Goal: Information Seeking & Learning: Find specific fact

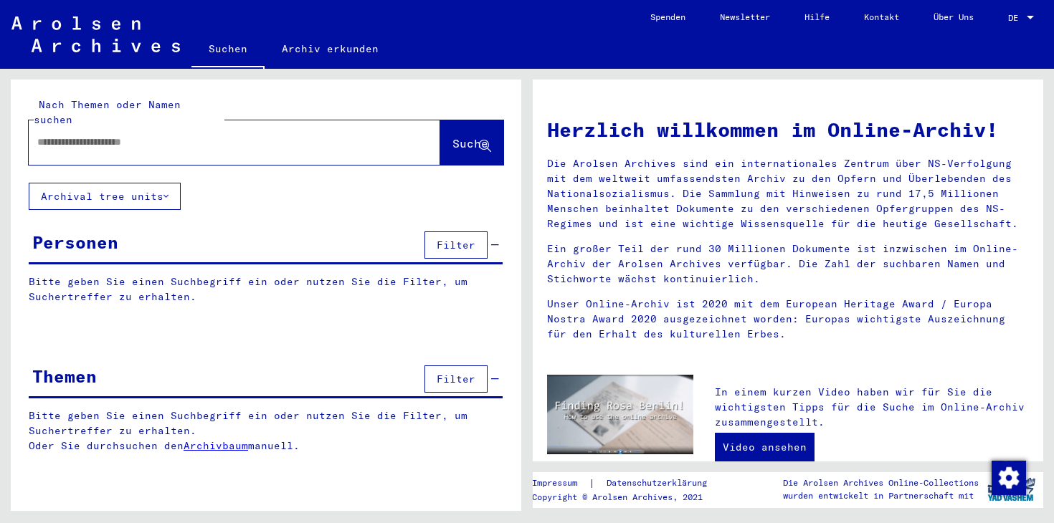
type input "**********"
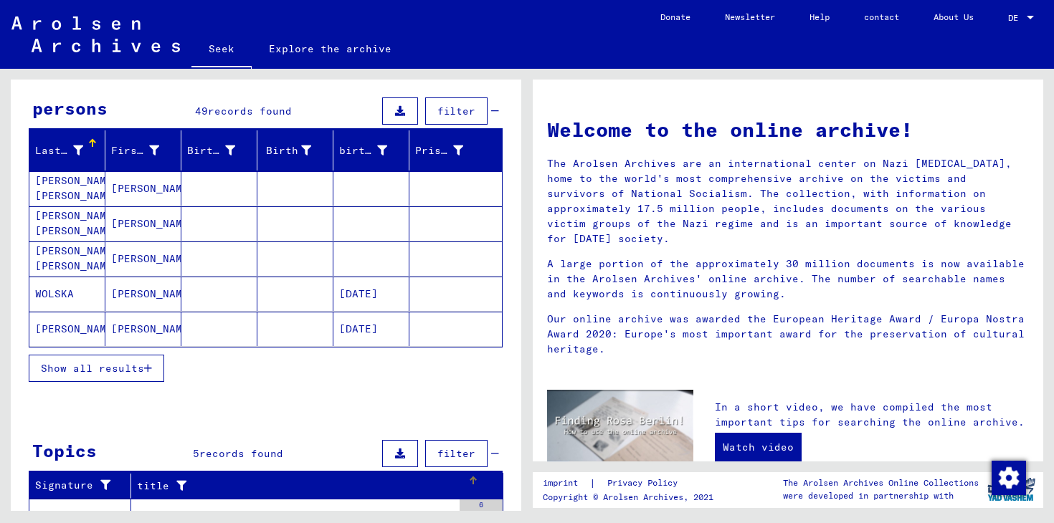
scroll to position [166, 0]
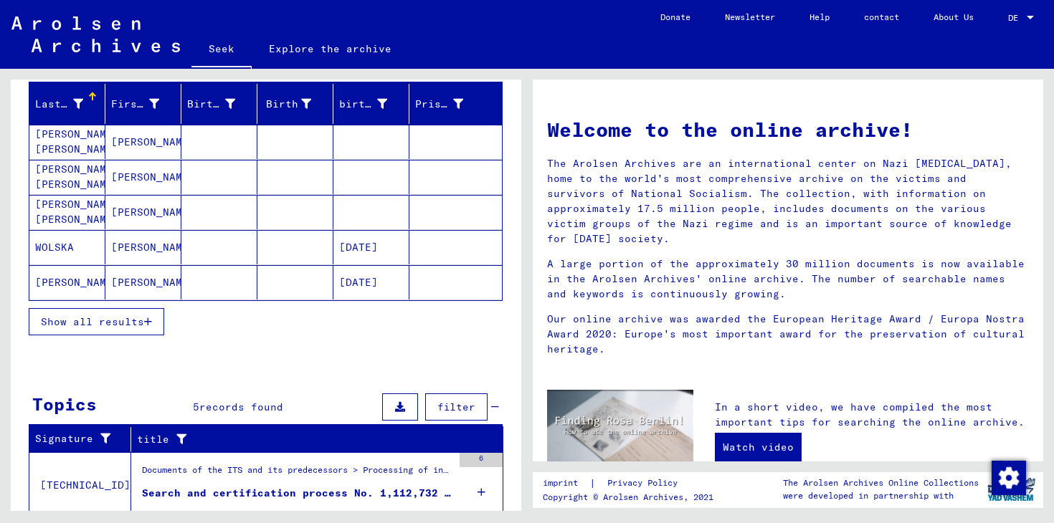
click at [111, 323] on font "Show all results" at bounding box center [92, 322] width 103 height 13
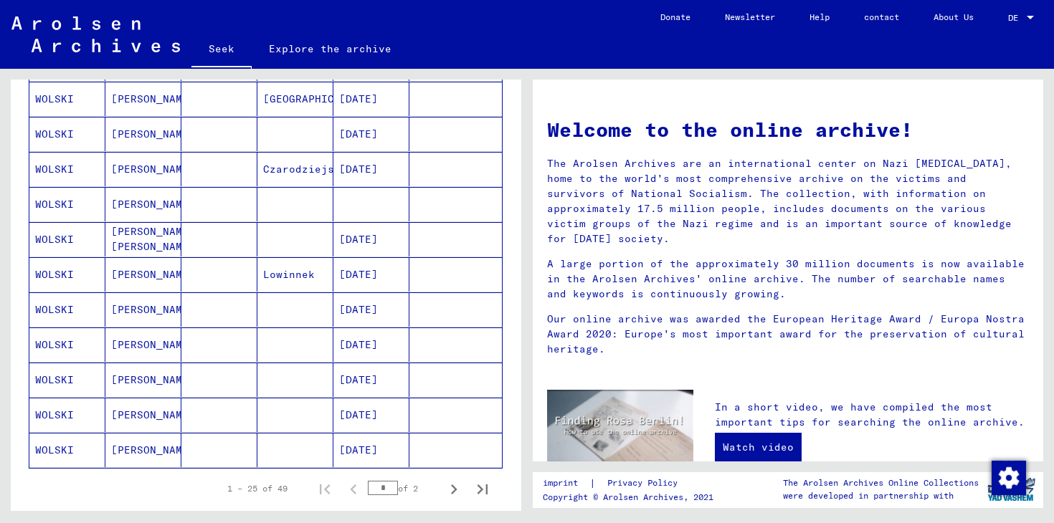
scroll to position [774, 0]
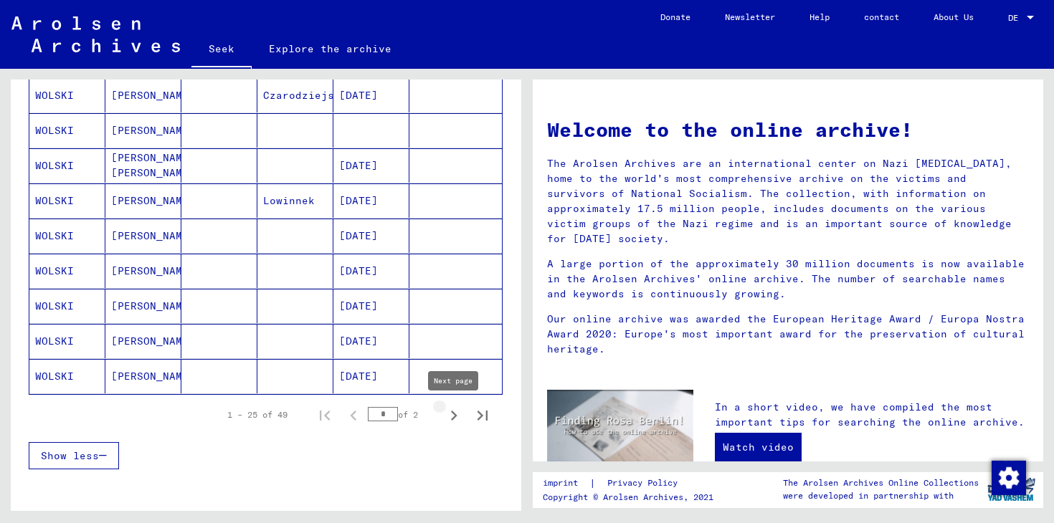
click at [456, 406] on icon "Next page" at bounding box center [454, 416] width 20 height 20
type input "*"
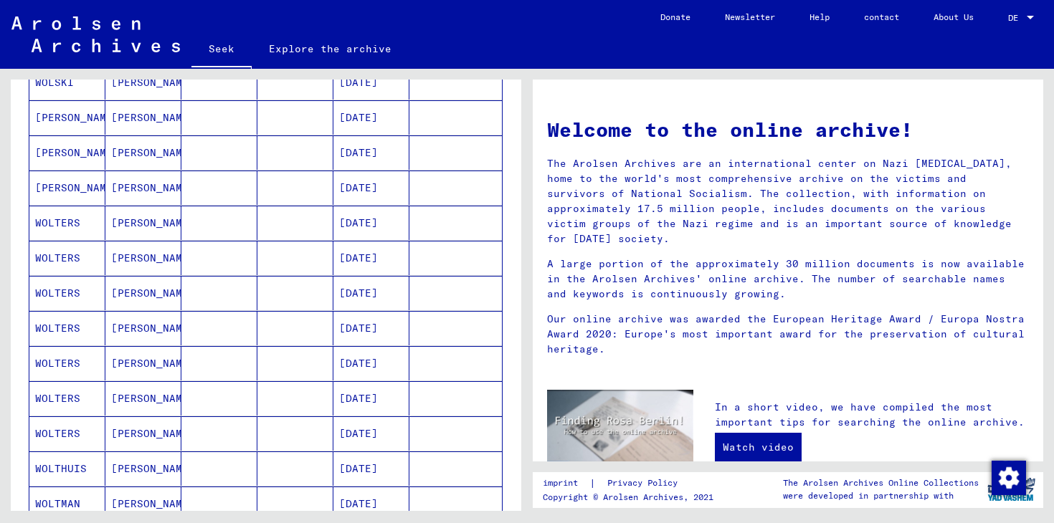
scroll to position [224, 0]
click at [222, 186] on mat-cell at bounding box center [219, 188] width 76 height 34
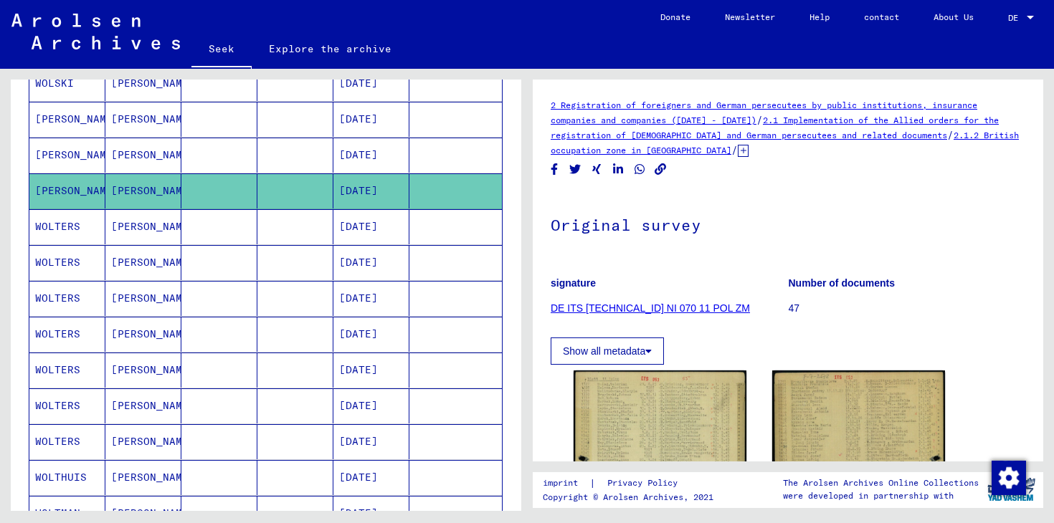
click at [738, 151] on icon at bounding box center [743, 151] width 11 height 12
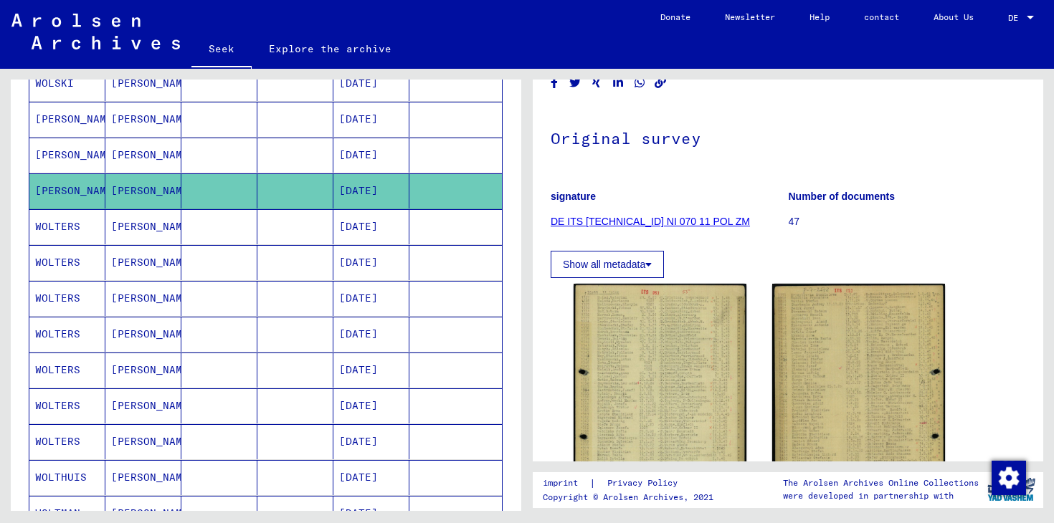
scroll to position [180, 0]
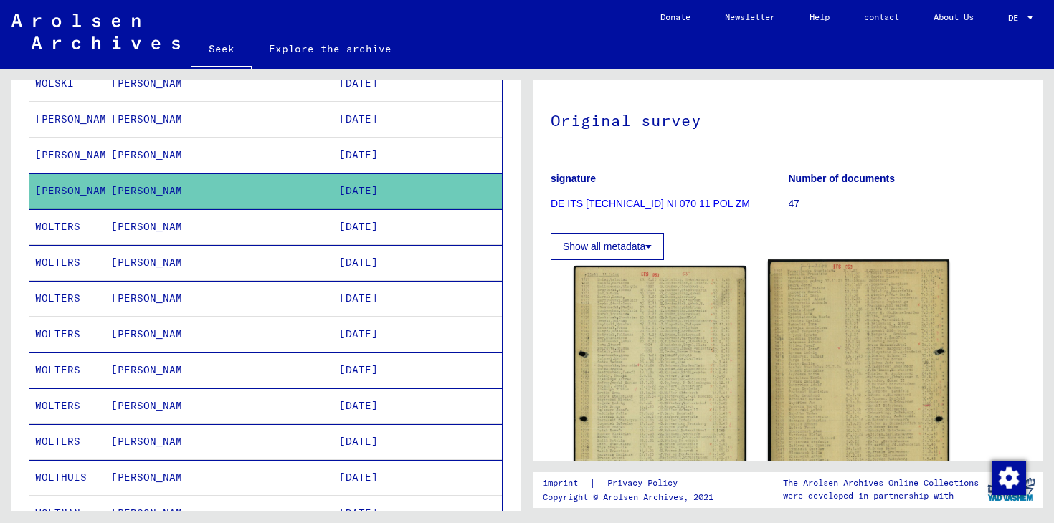
click at [863, 366] on img at bounding box center [858, 386] width 181 height 253
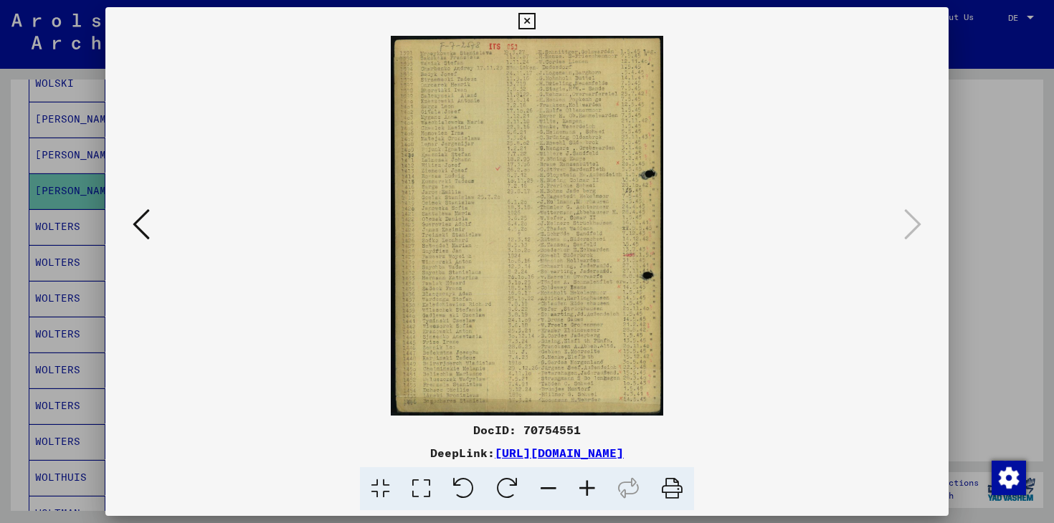
click at [581, 485] on icon at bounding box center [587, 490] width 39 height 44
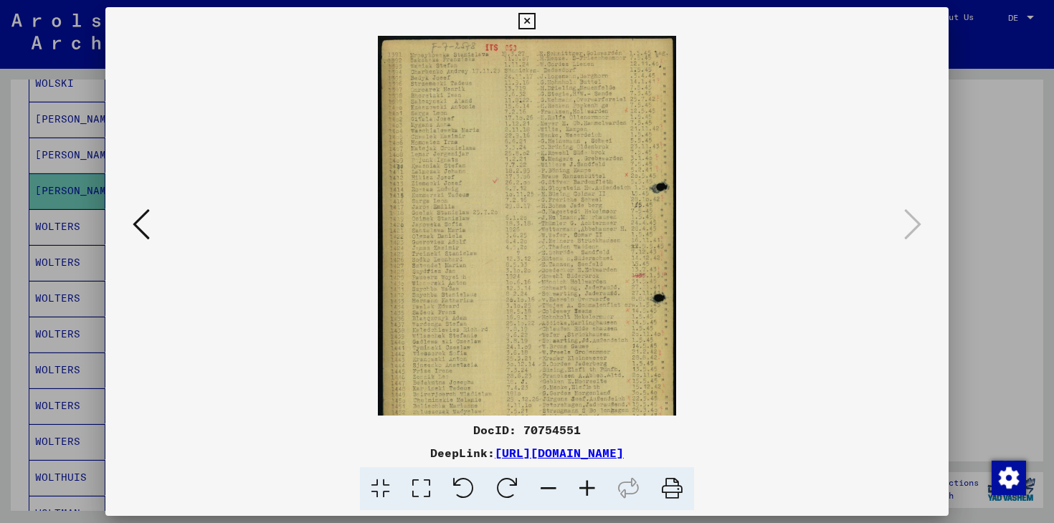
click at [581, 485] on icon at bounding box center [587, 490] width 39 height 44
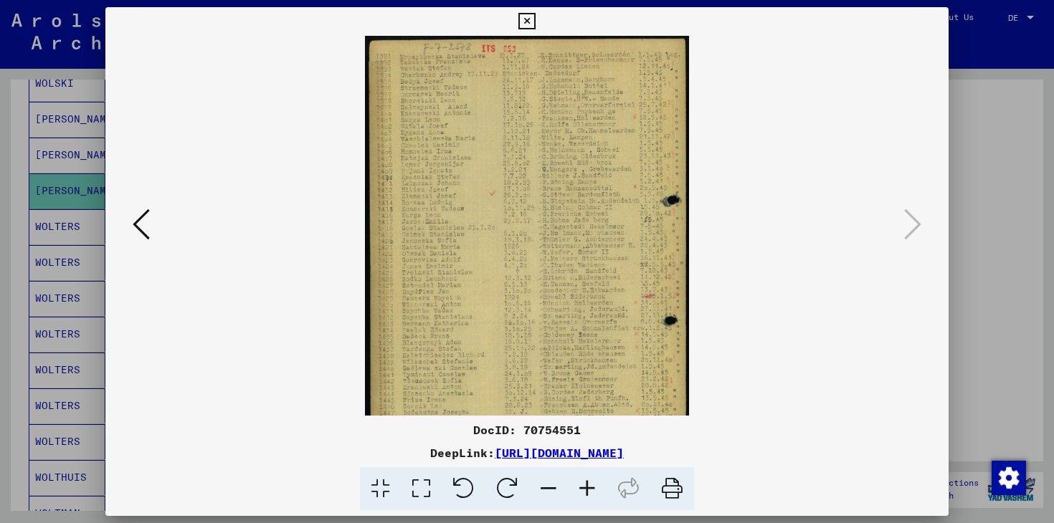
click at [581, 485] on icon at bounding box center [587, 490] width 39 height 44
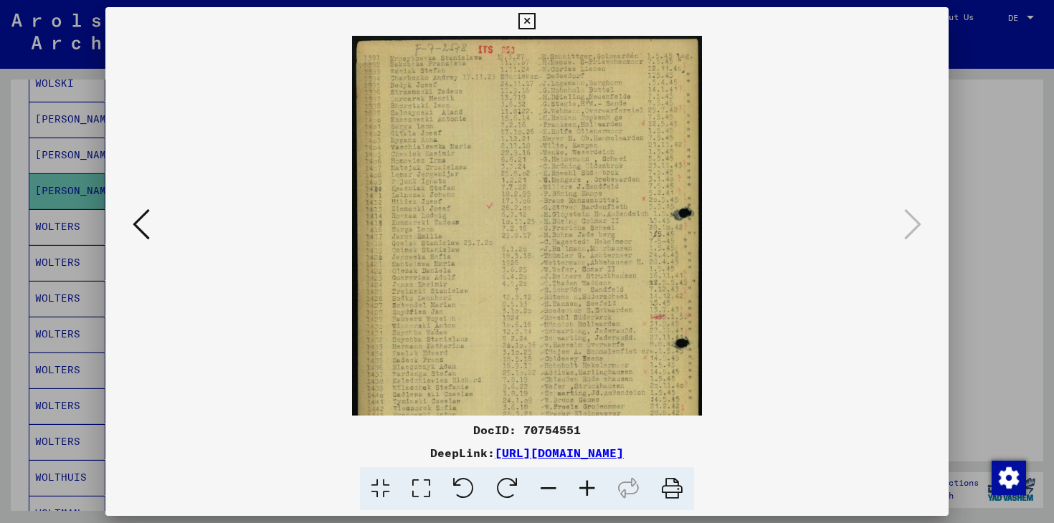
click at [581, 485] on icon at bounding box center [587, 490] width 39 height 44
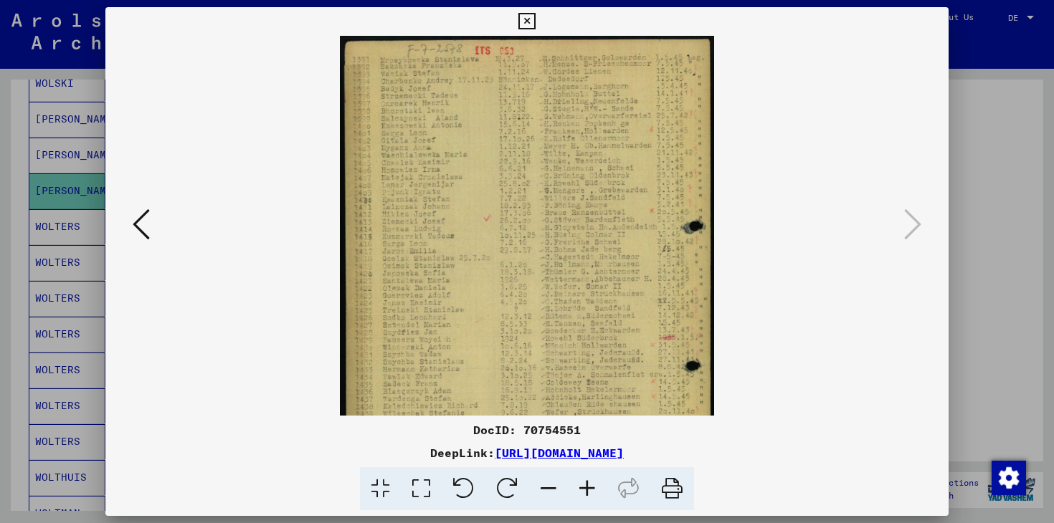
click at [581, 485] on icon at bounding box center [587, 490] width 39 height 44
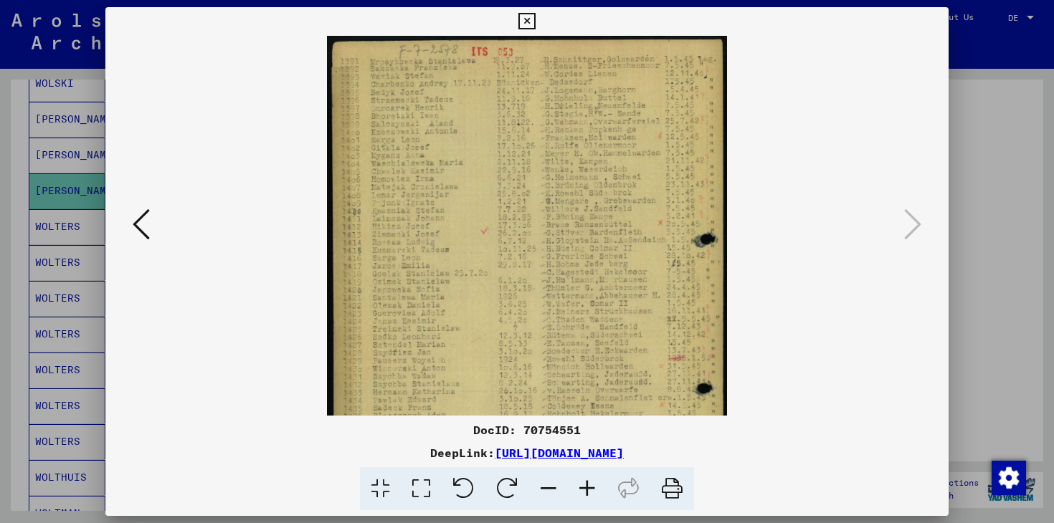
click at [581, 485] on icon at bounding box center [587, 490] width 39 height 44
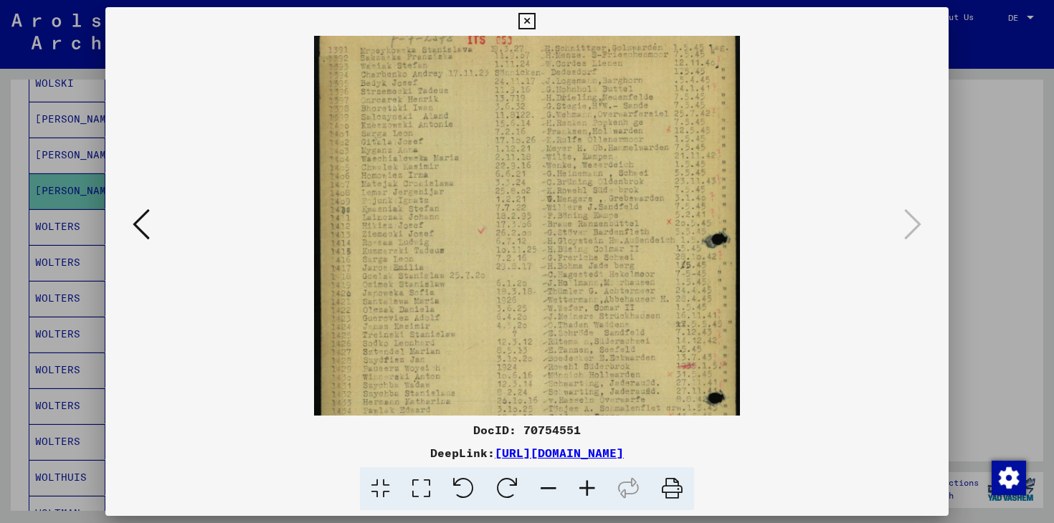
scroll to position [14, 0]
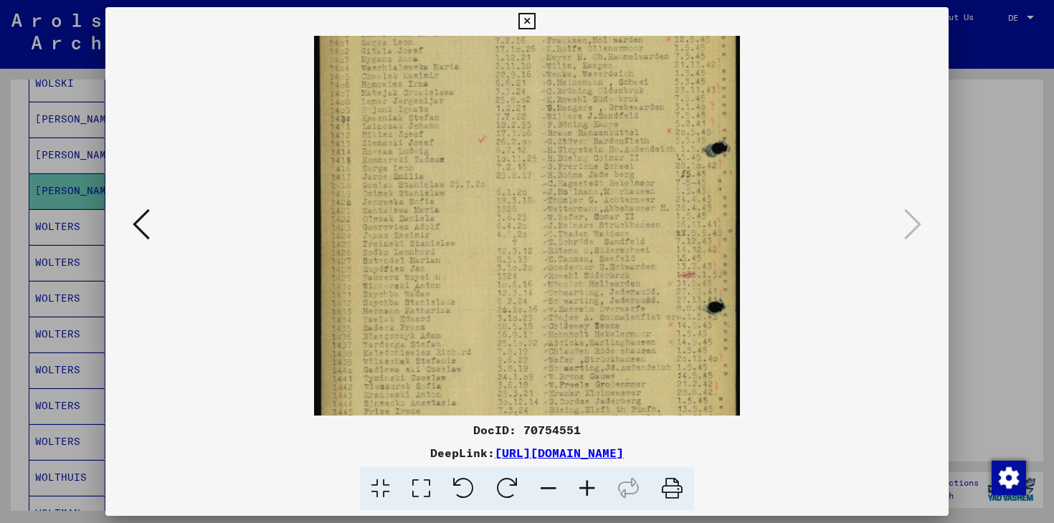
drag, startPoint x: 537, startPoint y: 370, endPoint x: 528, endPoint y: 265, distance: 105.8
click at [528, 265] on img at bounding box center [527, 229] width 426 height 595
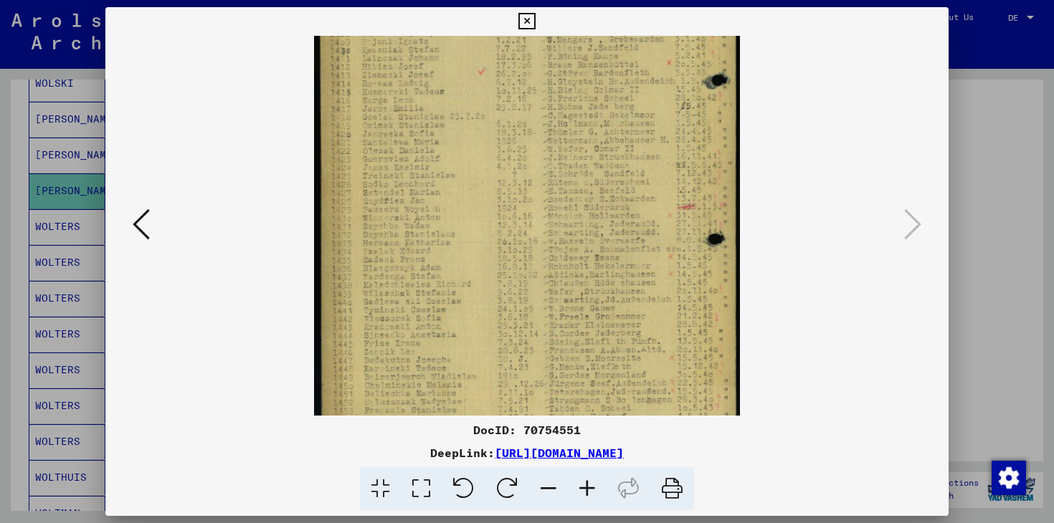
scroll to position [175, 0]
drag, startPoint x: 517, startPoint y: 338, endPoint x: 514, endPoint y: 269, distance: 69.6
click at [514, 269] on img at bounding box center [527, 158] width 426 height 595
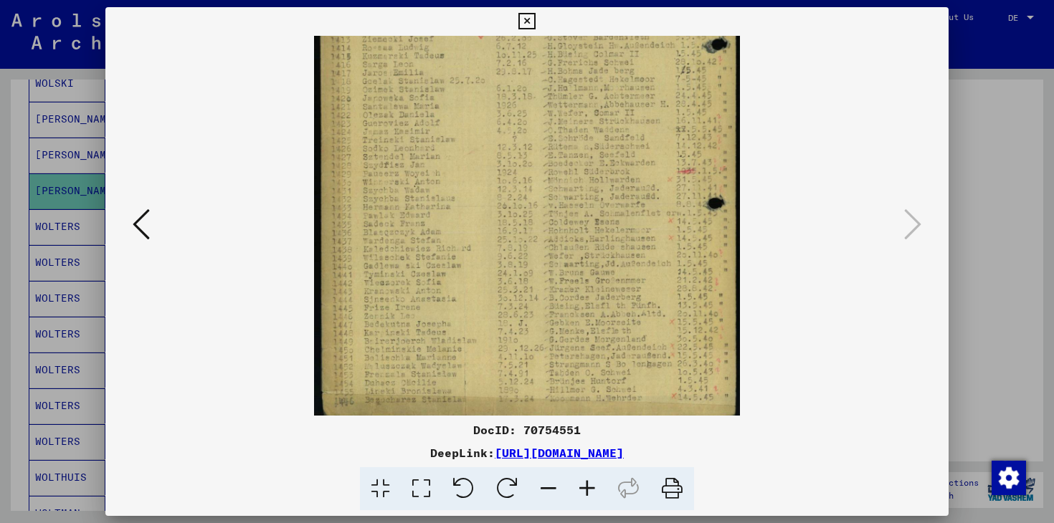
scroll to position [215, 0]
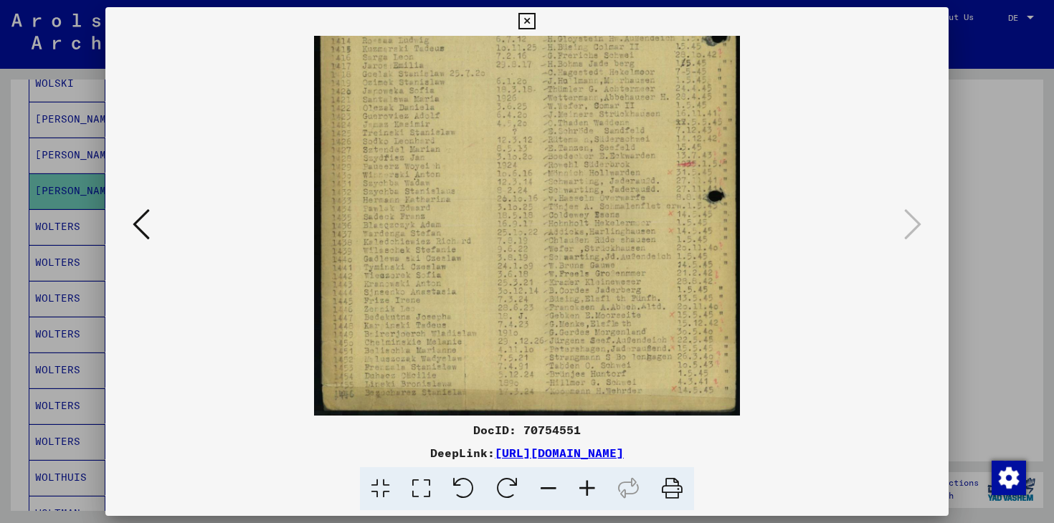
drag, startPoint x: 508, startPoint y: 326, endPoint x: 503, endPoint y: 279, distance: 46.8
click at [503, 280] on img at bounding box center [527, 118] width 426 height 595
click at [528, 19] on icon at bounding box center [526, 21] width 16 height 17
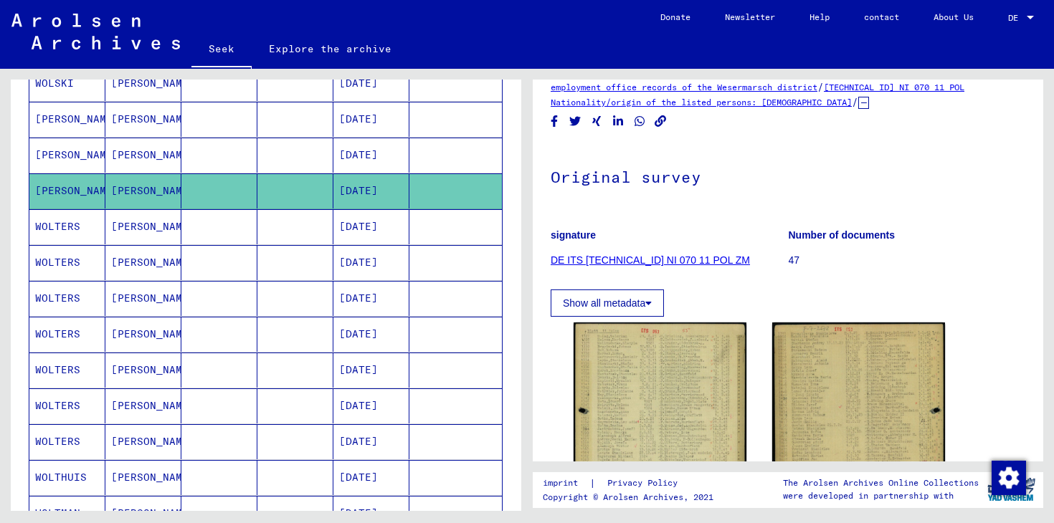
scroll to position [0, 0]
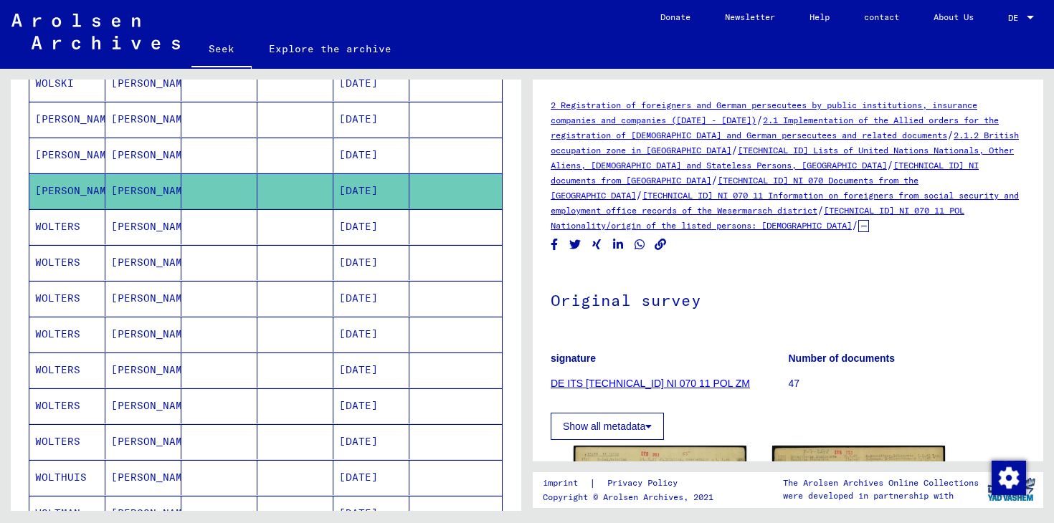
drag, startPoint x: 541, startPoint y: 209, endPoint x: 655, endPoint y: 207, distance: 114.8
click at [655, 207] on yv-its-full-details "2 Registration of foreigners and German persecutees by public institutions, ins…" at bounding box center [788, 437] width 511 height 678
copy font "Wesermarsch district"
